Goal: Task Accomplishment & Management: Manage account settings

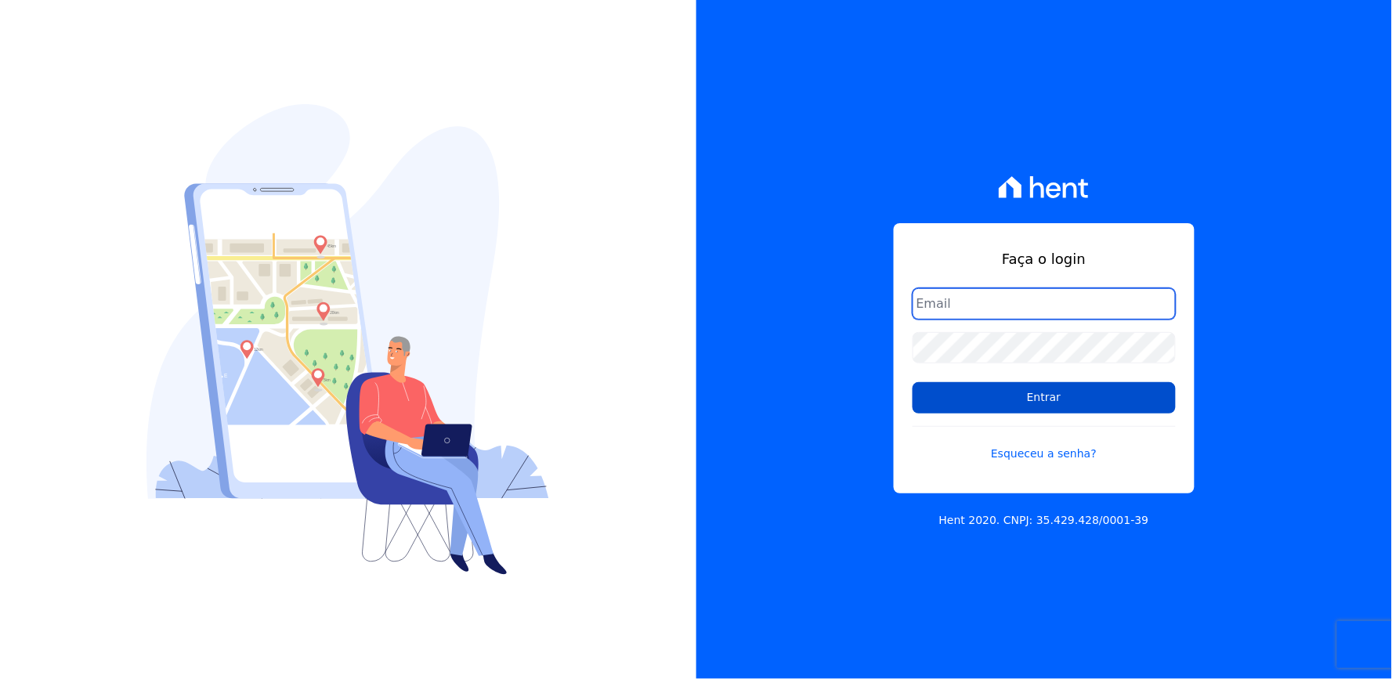
type input "thayna@graalengenharia.com.br"
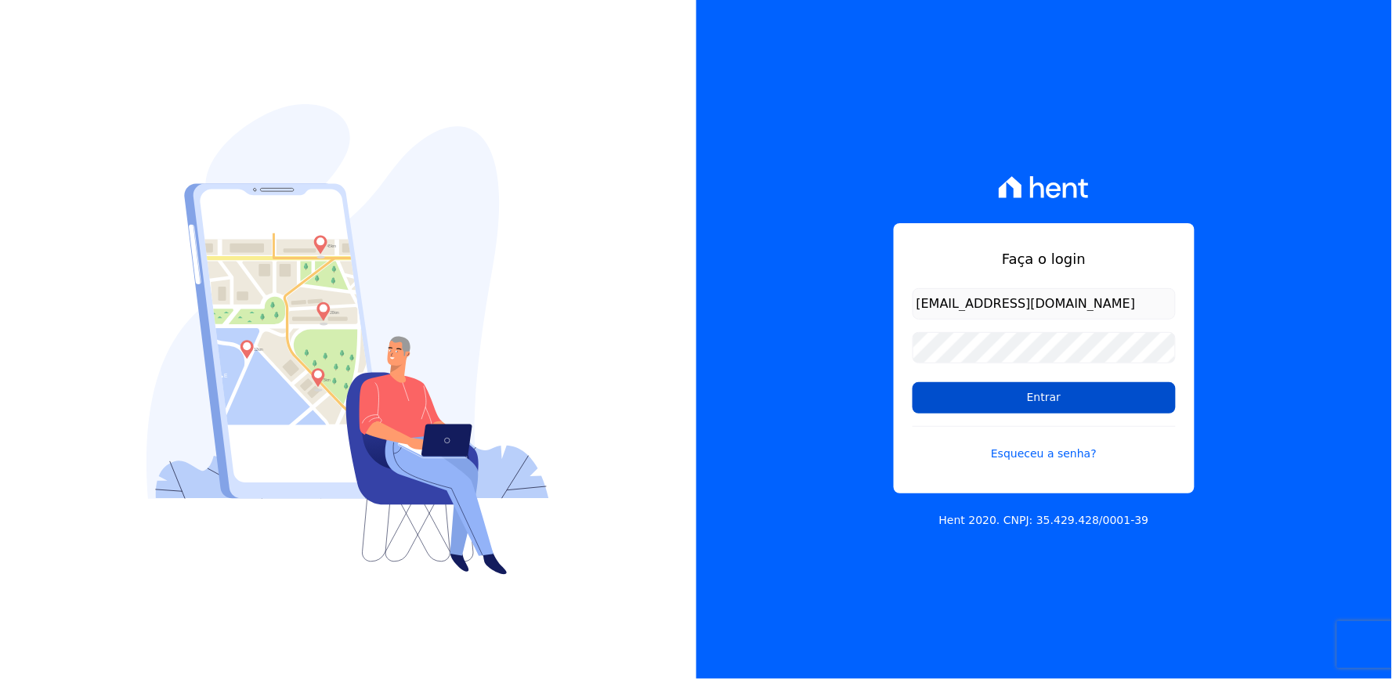
click at [948, 387] on input "Entrar" at bounding box center [1044, 397] width 263 height 31
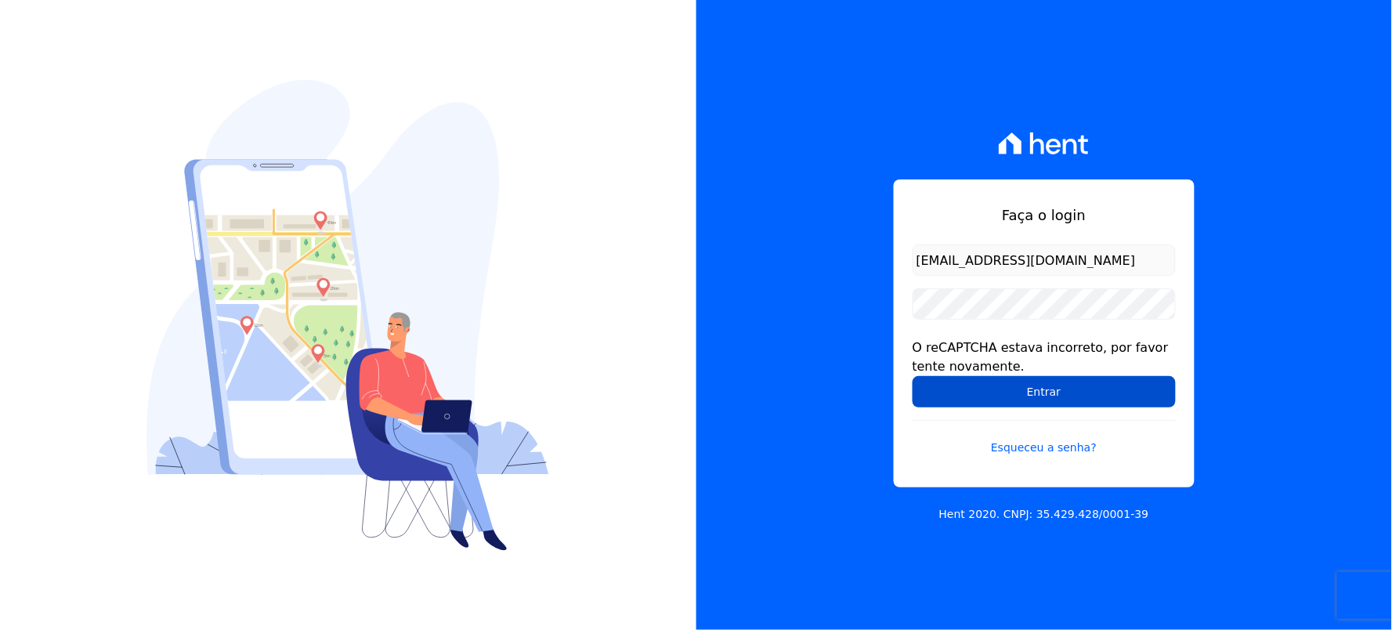
click at [1066, 395] on input "Entrar" at bounding box center [1044, 391] width 263 height 31
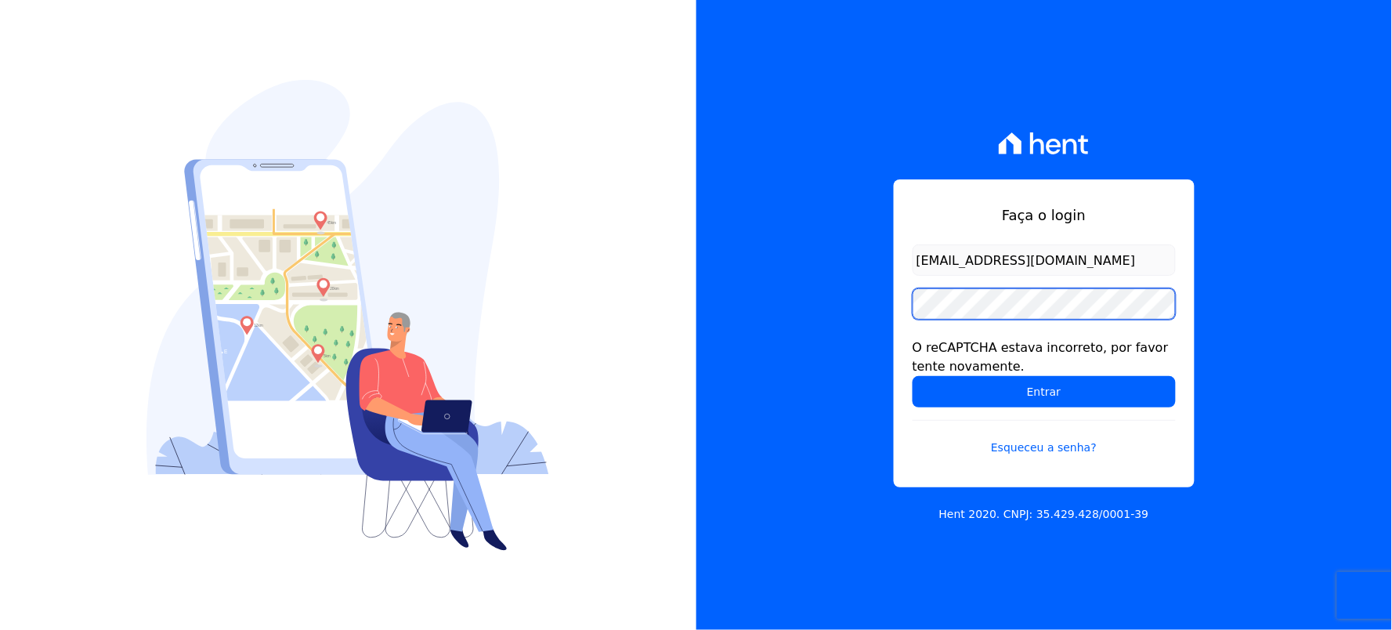
click at [772, 374] on div "Faça o login thayna@graalengenharia.com.br O reCAPTCHA estava incorreto, por fa…" at bounding box center [1044, 315] width 696 height 630
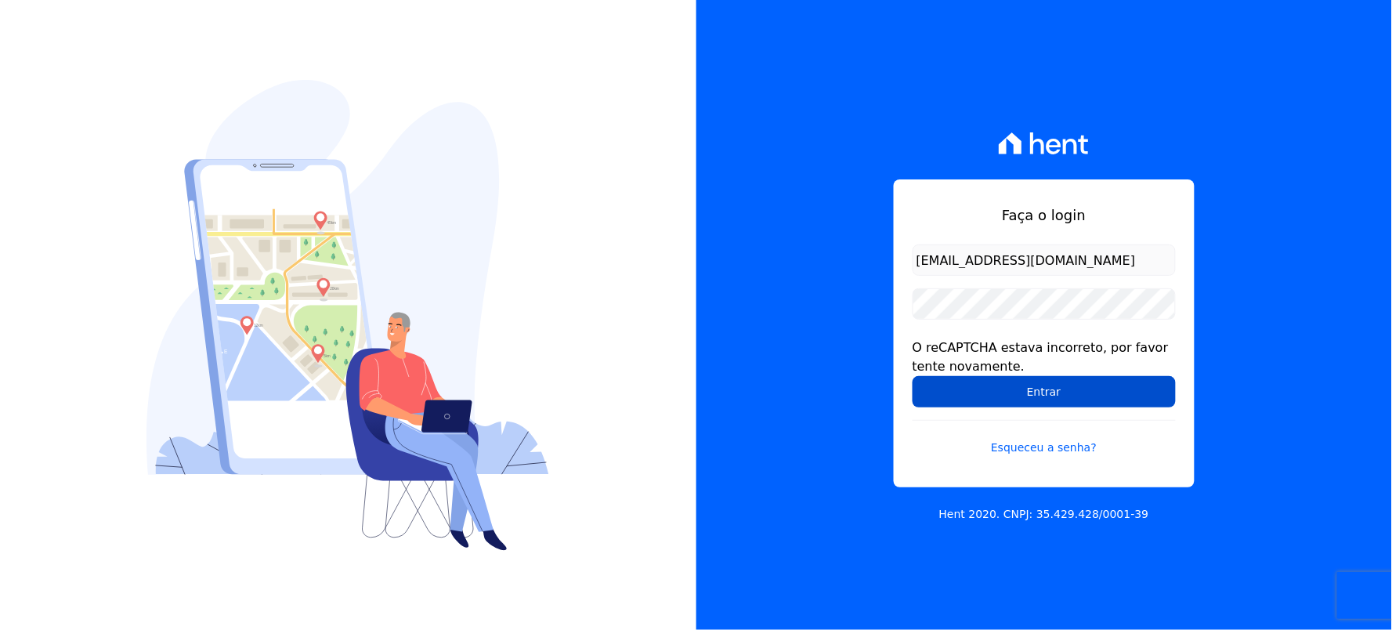
click at [1051, 387] on input "Entrar" at bounding box center [1044, 391] width 263 height 31
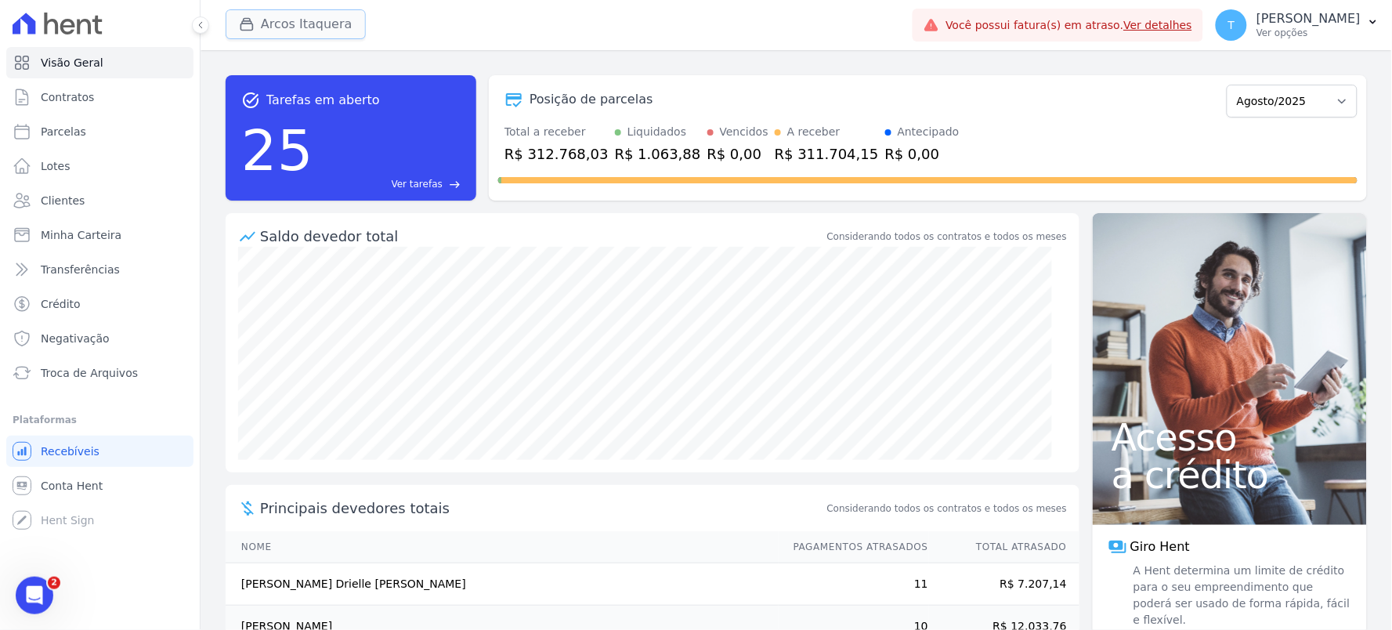
click at [282, 22] on button "Arcos Itaquera" at bounding box center [296, 24] width 140 height 30
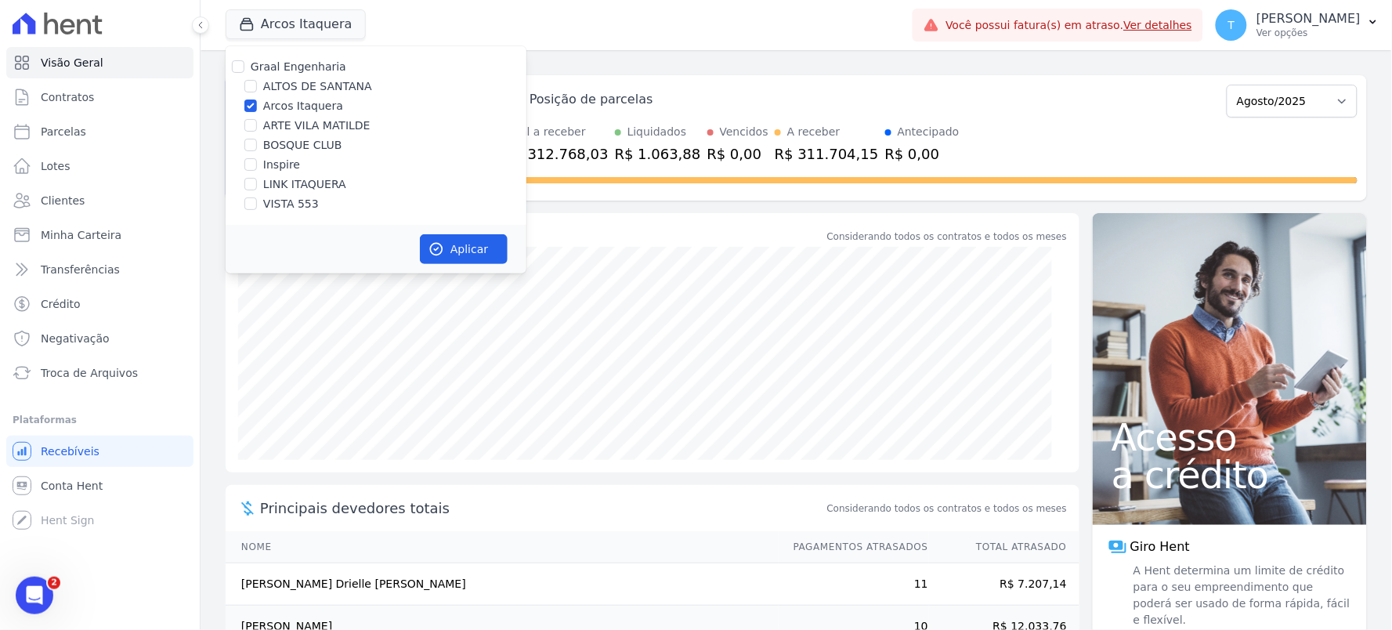
click at [315, 103] on label "Arcos Itaquera" at bounding box center [303, 106] width 80 height 16
click at [257, 103] on input "Arcos Itaquera" at bounding box center [250, 105] width 13 height 13
checkbox input "false"
click at [288, 183] on label "LINK ITAQUERA" at bounding box center [304, 184] width 83 height 16
click at [257, 183] on input "LINK ITAQUERA" at bounding box center [250, 184] width 13 height 13
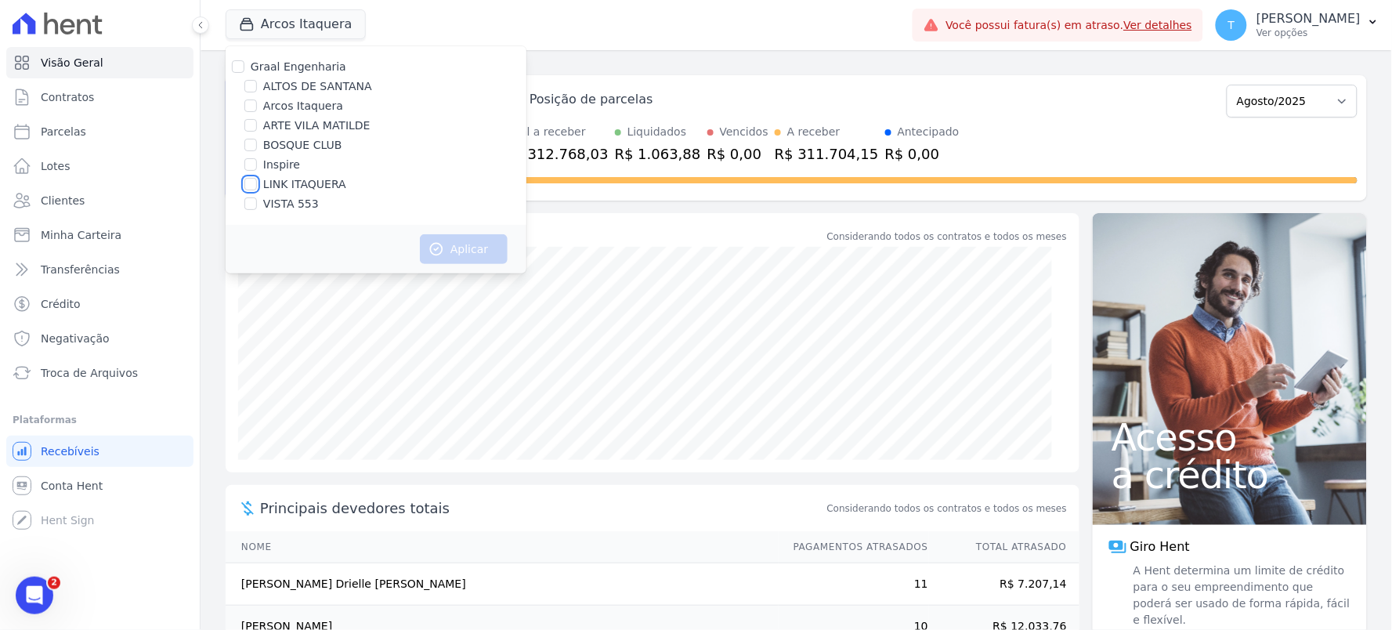
checkbox input "true"
click at [451, 248] on button "Aplicar" at bounding box center [464, 249] width 88 height 30
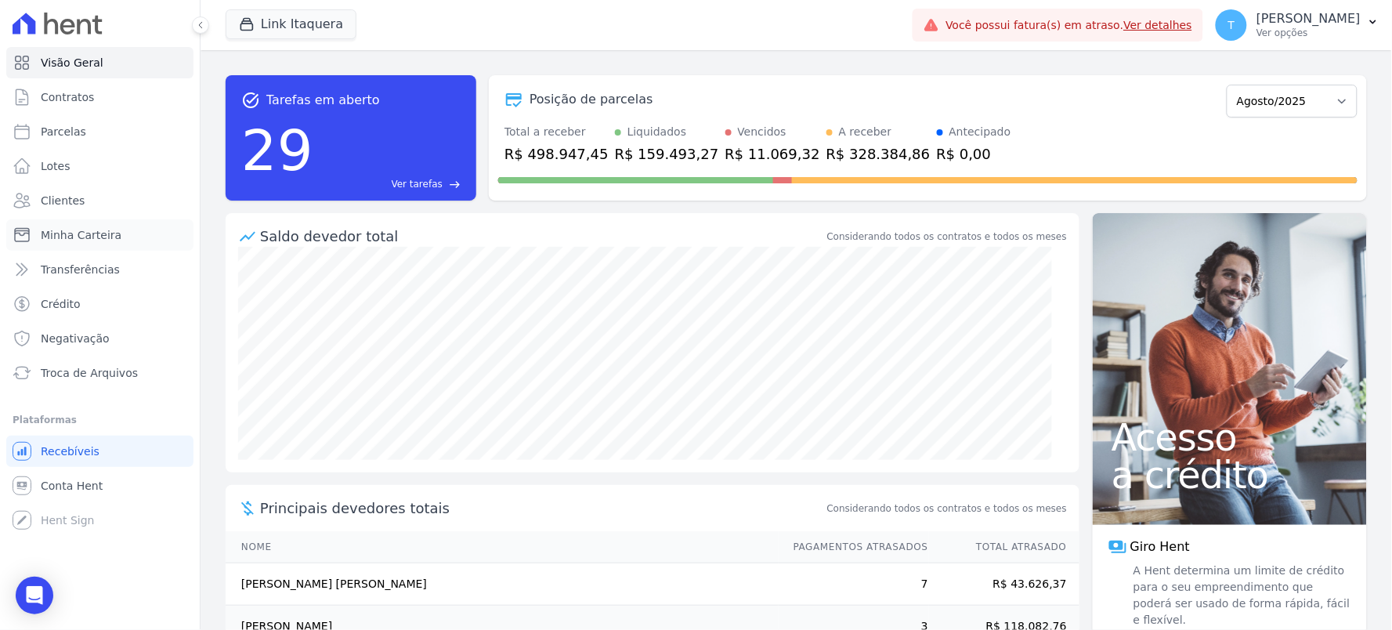
click at [69, 241] on span "Minha Carteira" at bounding box center [81, 235] width 81 height 16
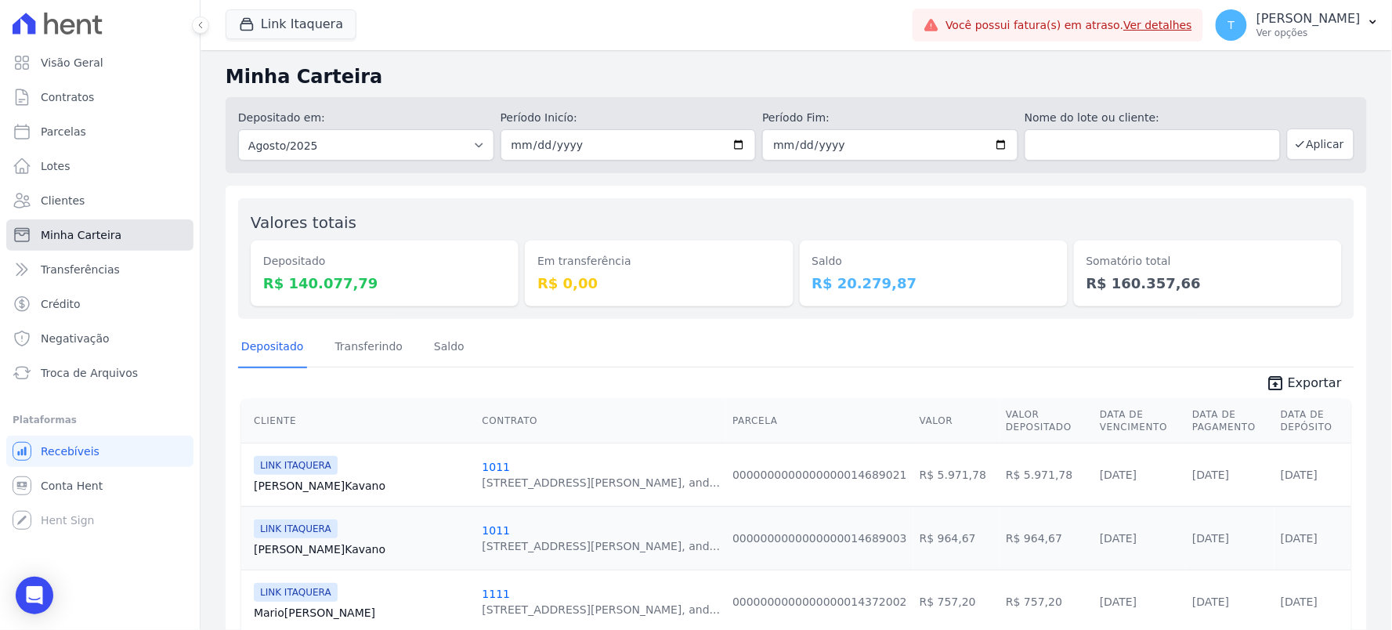
click at [106, 232] on span "Minha Carteira" at bounding box center [81, 235] width 81 height 16
click at [1302, 379] on span "Exportar" at bounding box center [1315, 383] width 54 height 19
click at [303, 37] on button "Link Itaquera" at bounding box center [291, 24] width 131 height 30
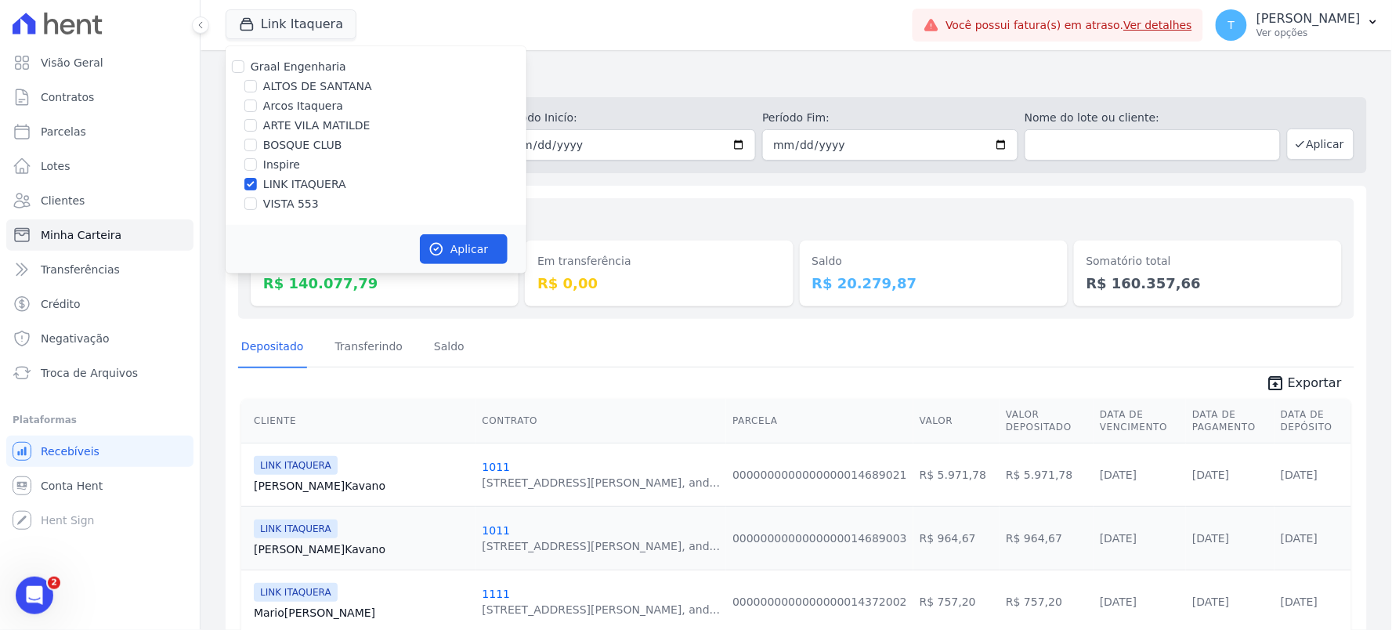
click at [260, 184] on div "LINK ITAQUERA" at bounding box center [376, 184] width 301 height 16
click at [263, 167] on label "Inspire" at bounding box center [281, 165] width 37 height 16
click at [257, 167] on input "Inspire" at bounding box center [250, 164] width 13 height 13
checkbox input "true"
click at [302, 186] on label "LINK ITAQUERA" at bounding box center [304, 184] width 83 height 16
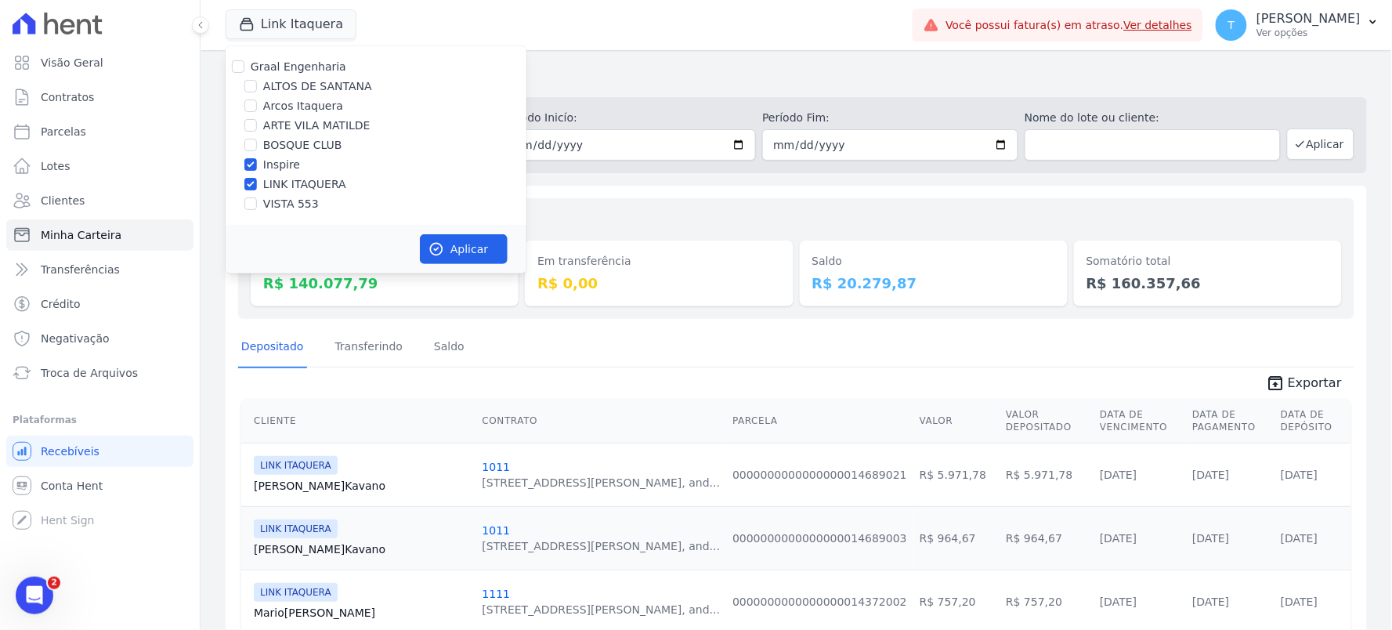
click at [257, 186] on input "LINK ITAQUERA" at bounding box center [250, 184] width 13 height 13
checkbox input "false"
click at [469, 240] on button "Aplicar" at bounding box center [464, 249] width 88 height 30
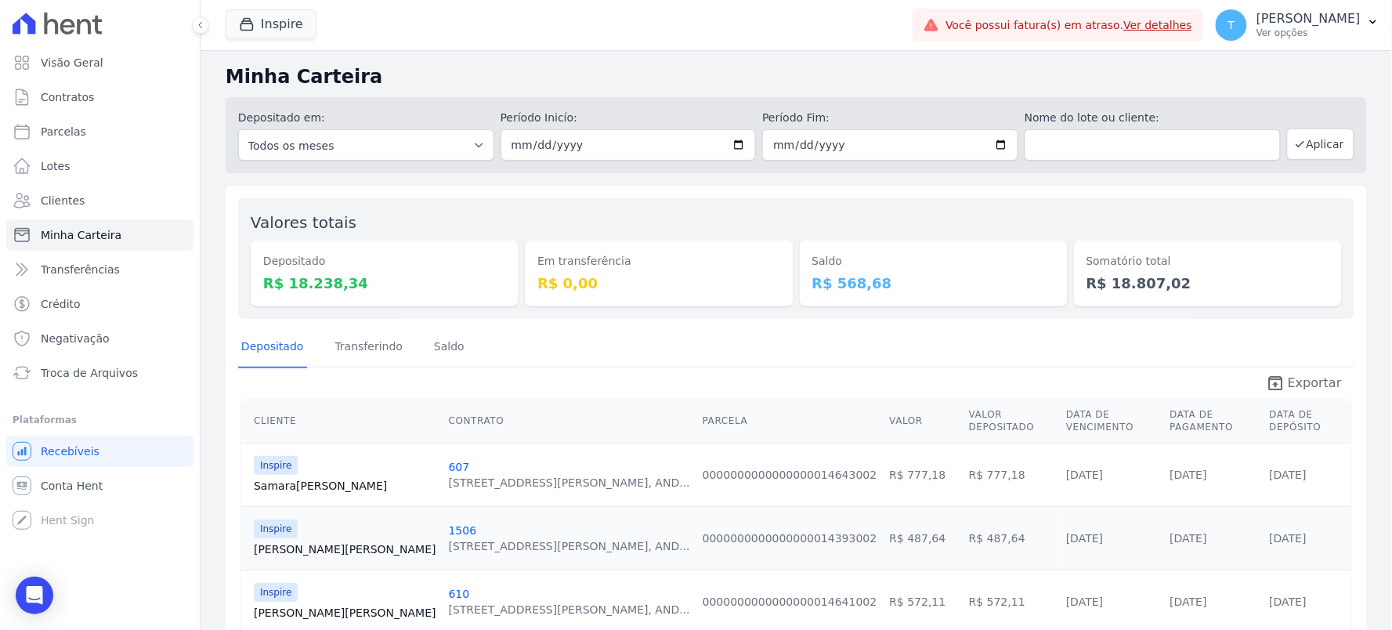
click at [1271, 384] on icon "unarchive" at bounding box center [1275, 383] width 19 height 19
